Goal: Consume media (video, audio): Consume media (video, audio)

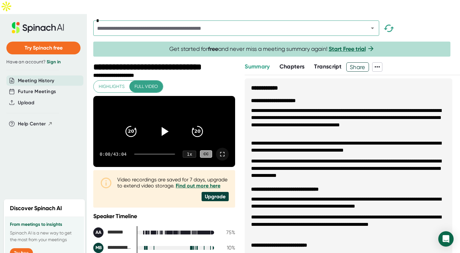
click at [219, 150] on icon at bounding box center [223, 154] width 8 height 8
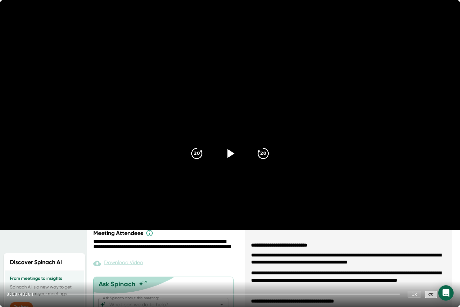
click at [171, 252] on div "0:00 / 43:04 1 x CC" at bounding box center [230, 294] width 460 height 26
click at [172, 252] on div at bounding box center [220, 293] width 359 height 1
click at [160, 252] on div at bounding box center [108, 293] width 128 height 1
click at [231, 151] on icon at bounding box center [230, 153] width 16 height 16
click at [231, 150] on icon at bounding box center [230, 153] width 16 height 16
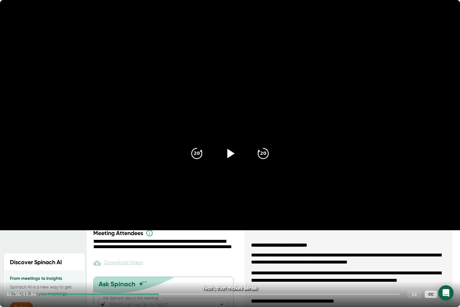
click at [231, 150] on icon at bounding box center [230, 153] width 16 height 16
click at [176, 252] on div at bounding box center [222, 293] width 356 height 1
click at [169, 252] on div "15:47 / 43:04 1 x CC" at bounding box center [230, 294] width 460 height 26
click at [164, 252] on div at bounding box center [109, 293] width 131 height 1
click at [268, 159] on icon "20" at bounding box center [263, 153] width 16 height 16
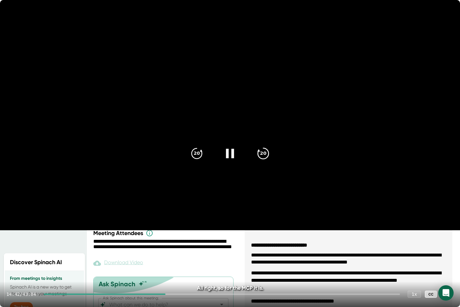
click at [268, 159] on icon "20" at bounding box center [263, 153] width 16 height 16
click at [208, 161] on div "20 20" at bounding box center [230, 154] width 92 height 26
click at [198, 151] on icon "20" at bounding box center [197, 153] width 16 height 16
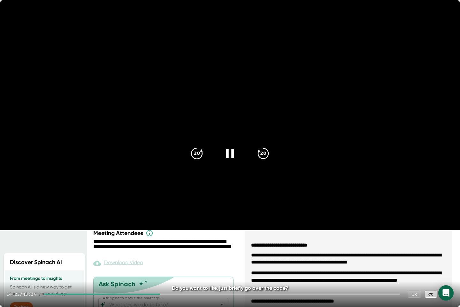
click at [198, 151] on icon "20" at bounding box center [197, 153] width 16 height 16
click at [265, 155] on icon "20" at bounding box center [263, 153] width 16 height 16
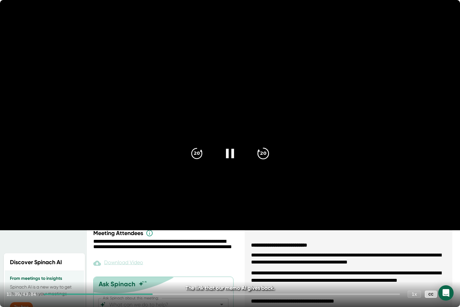
click at [263, 155] on icon "20" at bounding box center [263, 153] width 16 height 16
click at [230, 151] on icon at bounding box center [230, 153] width 16 height 16
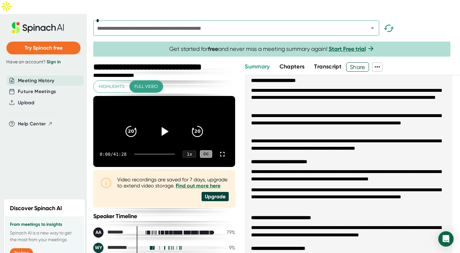
scroll to position [19, 0]
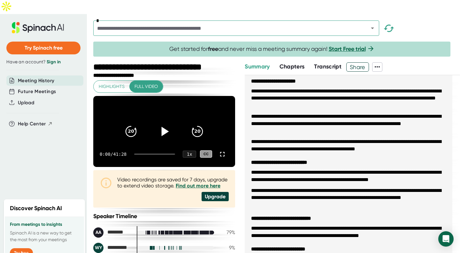
click at [166, 123] on icon at bounding box center [164, 131] width 16 height 16
click at [219, 150] on icon at bounding box center [223, 154] width 8 height 8
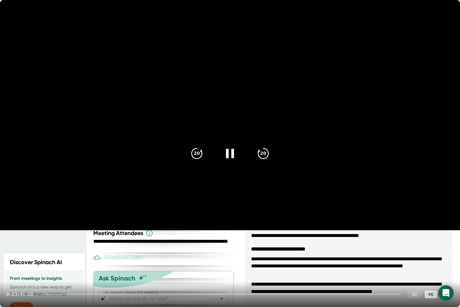
click at [77, 252] on div at bounding box center [220, 293] width 359 height 1
click at [92, 252] on div at bounding box center [220, 293] width 359 height 1
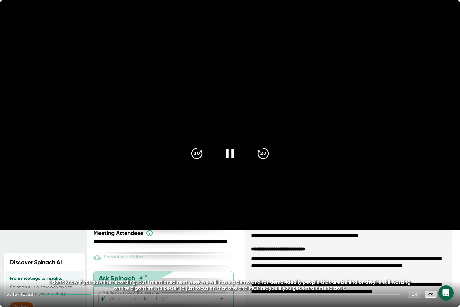
click at [121, 252] on div at bounding box center [220, 293] width 359 height 1
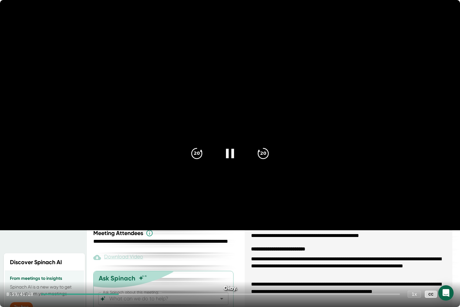
click at [148, 252] on div at bounding box center [220, 293] width 359 height 1
click at [158, 252] on div at bounding box center [222, 293] width 356 height 1
click at [163, 252] on div at bounding box center [222, 293] width 356 height 1
click at [167, 252] on div at bounding box center [222, 293] width 356 height 1
click at [169, 252] on div at bounding box center [222, 293] width 356 height 1
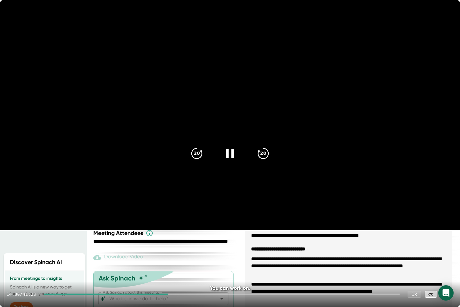
click at [172, 252] on div at bounding box center [222, 293] width 356 height 1
click at [175, 252] on div at bounding box center [222, 293] width 356 height 1
click at [177, 252] on div at bounding box center [222, 293] width 356 height 1
click at [180, 252] on div at bounding box center [222, 293] width 356 height 1
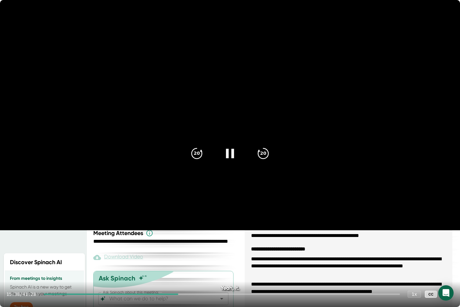
click at [183, 252] on div at bounding box center [222, 293] width 356 height 1
click at [187, 252] on div at bounding box center [222, 293] width 356 height 1
click at [191, 252] on div at bounding box center [222, 293] width 356 height 1
click at [196, 252] on div at bounding box center [222, 293] width 356 height 1
click at [198, 252] on div at bounding box center [222, 293] width 356 height 1
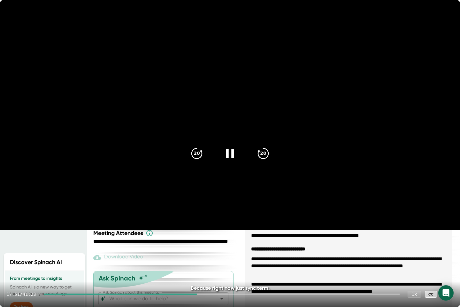
click at [201, 252] on div at bounding box center [222, 293] width 356 height 1
click at [205, 252] on div at bounding box center [222, 293] width 356 height 1
click at [209, 252] on div at bounding box center [222, 293] width 356 height 1
click at [214, 252] on div at bounding box center [222, 293] width 356 height 1
click at [218, 252] on div at bounding box center [222, 293] width 356 height 1
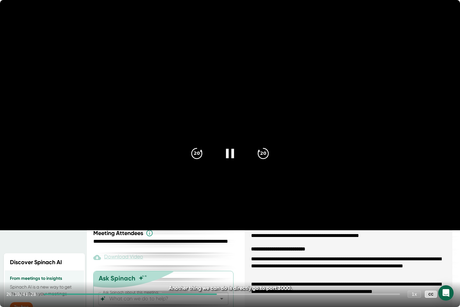
click at [222, 252] on div "20:10 / 41:28 1 x CC" at bounding box center [230, 294] width 460 height 26
click at [224, 252] on div at bounding box center [222, 293] width 356 height 1
click at [228, 252] on div at bounding box center [222, 293] width 356 height 1
click at [232, 252] on div at bounding box center [222, 293] width 356 height 1
click at [234, 252] on div at bounding box center [222, 293] width 356 height 1
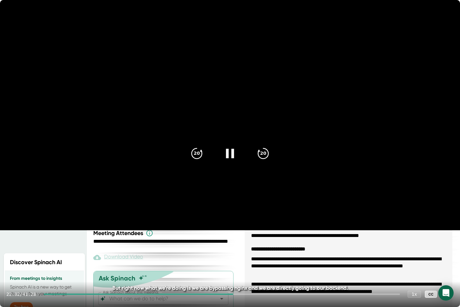
click at [237, 252] on div at bounding box center [222, 293] width 356 height 1
click at [240, 252] on div at bounding box center [222, 293] width 356 height 1
click at [244, 252] on div at bounding box center [222, 293] width 356 height 1
click at [250, 252] on div at bounding box center [222, 293] width 356 height 1
click at [255, 252] on div at bounding box center [222, 293] width 356 height 1
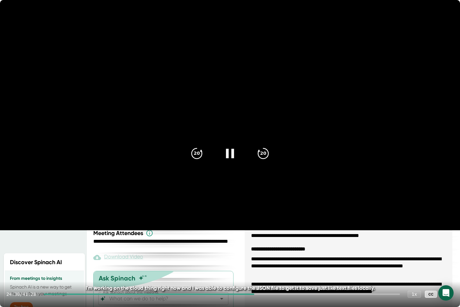
click at [260, 252] on div "24:30 / 41:28 1 x CC" at bounding box center [230, 294] width 460 height 26
click at [261, 252] on div at bounding box center [222, 293] width 356 height 1
click at [266, 252] on div at bounding box center [222, 293] width 356 height 1
click at [271, 252] on div at bounding box center [222, 293] width 356 height 1
click at [276, 252] on div at bounding box center [222, 293] width 356 height 1
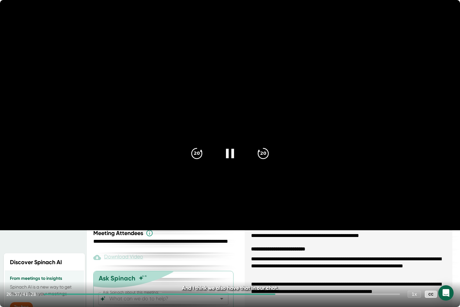
click at [281, 252] on div at bounding box center [222, 293] width 356 height 1
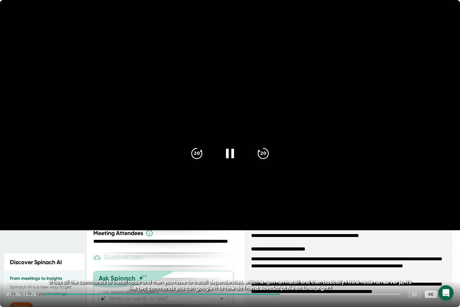
click at [288, 252] on div "27:30 / 41:28 1 x CC" at bounding box center [230, 294] width 460 height 26
click at [288, 252] on div "27:31 / 41:28 1 x CC" at bounding box center [230, 294] width 460 height 26
click at [287, 252] on div at bounding box center [222, 293] width 356 height 1
click at [291, 252] on div at bounding box center [222, 293] width 356 height 1
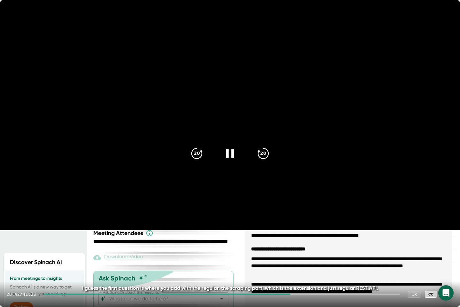
click at [296, 252] on div at bounding box center [222, 293] width 356 height 1
click at [301, 252] on div at bounding box center [222, 293] width 356 height 1
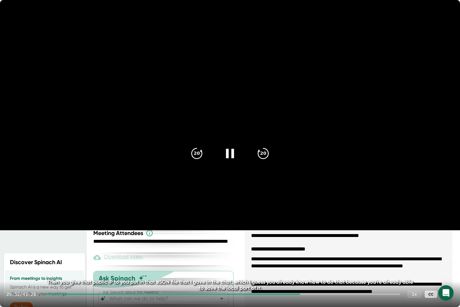
click at [306, 252] on div at bounding box center [222, 293] width 356 height 1
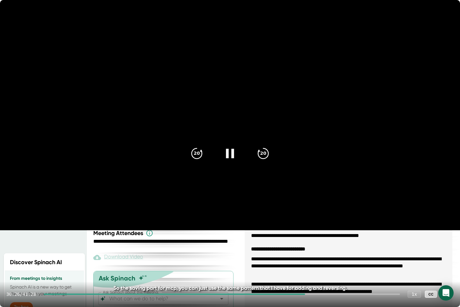
click at [313, 252] on div "30:26 / 41:28 1 x CC" at bounding box center [230, 294] width 460 height 26
click at [301, 252] on div at bounding box center [175, 293] width 262 height 1
click at [107, 252] on div at bounding box center [172, 293] width 257 height 1
click at [112, 252] on div at bounding box center [220, 293] width 359 height 1
click at [117, 252] on div at bounding box center [220, 293] width 359 height 1
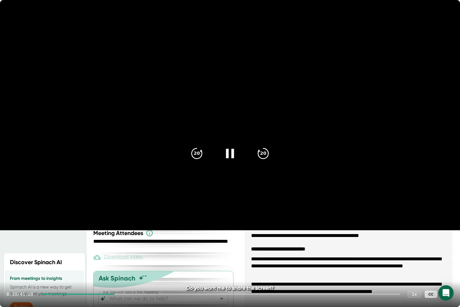
click at [122, 252] on div "8:30 / 41:28 1 x CC" at bounding box center [230, 294] width 460 height 26
click at [120, 252] on div at bounding box center [220, 293] width 359 height 1
click at [125, 252] on div at bounding box center [220, 293] width 359 height 1
click at [128, 252] on div at bounding box center [220, 293] width 359 height 1
click at [131, 252] on div "9:45 / 41:28 1 x CC" at bounding box center [230, 294] width 460 height 26
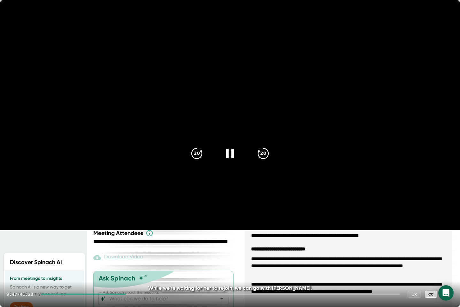
click at [131, 252] on div at bounding box center [220, 293] width 359 height 1
click at [134, 252] on div at bounding box center [222, 293] width 356 height 1
click at [137, 252] on div at bounding box center [222, 293] width 356 height 1
click at [140, 252] on div at bounding box center [222, 293] width 356 height 1
click at [143, 252] on div at bounding box center [222, 293] width 356 height 1
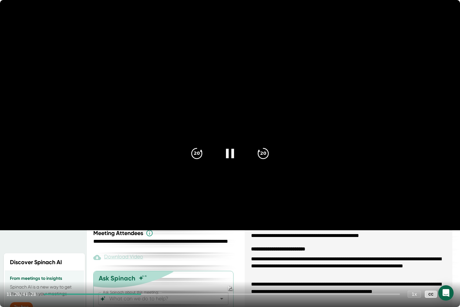
click at [148, 252] on div at bounding box center [222, 293] width 356 height 1
click at [151, 252] on div at bounding box center [222, 293] width 356 height 1
click at [153, 252] on div at bounding box center [222, 293] width 356 height 1
click at [155, 252] on div at bounding box center [222, 293] width 356 height 1
click at [158, 252] on div at bounding box center [222, 293] width 356 height 1
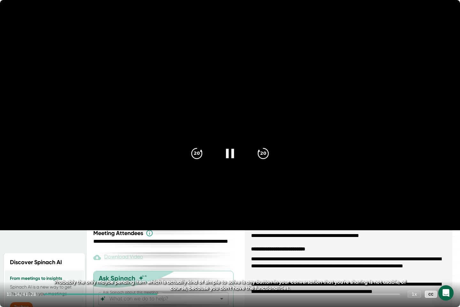
click at [237, 159] on div at bounding box center [230, 153] width 27 height 27
